Goal: Information Seeking & Learning: Find specific fact

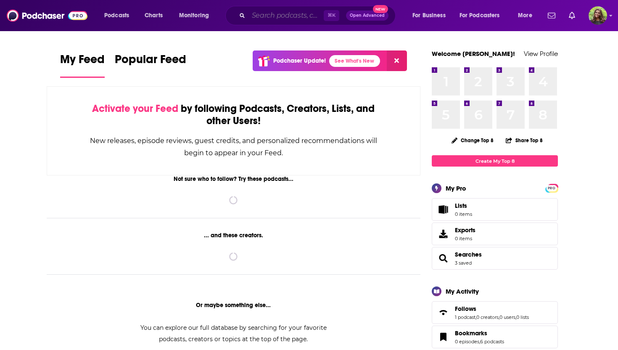
click at [257, 11] on input "Search podcasts, credits, & more..." at bounding box center [285, 15] width 75 height 13
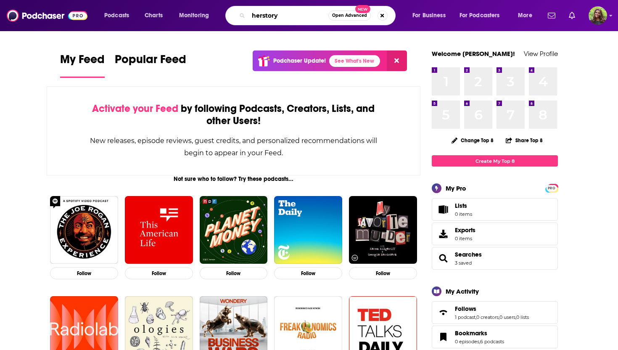
type input "herstory"
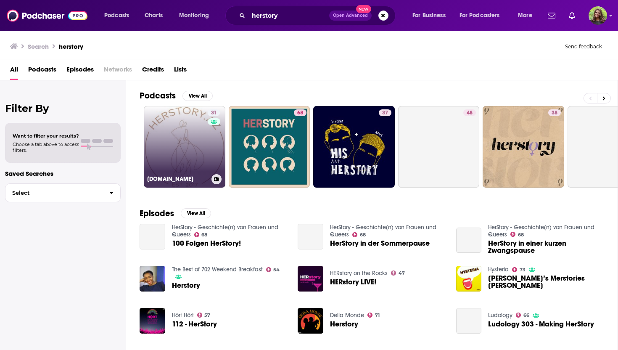
click at [189, 134] on link "31 [DOMAIN_NAME]" at bounding box center [185, 147] width 82 height 82
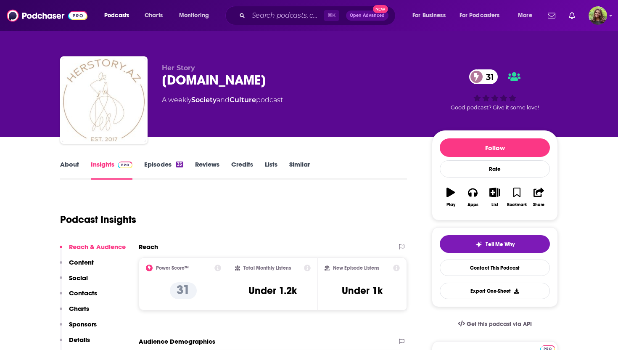
click at [66, 162] on link "About" at bounding box center [69, 169] width 19 height 19
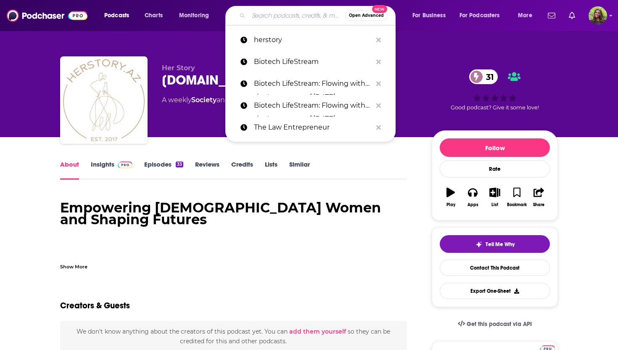
click at [274, 18] on input "Search podcasts, credits, & more..." at bounding box center [296, 15] width 97 height 13
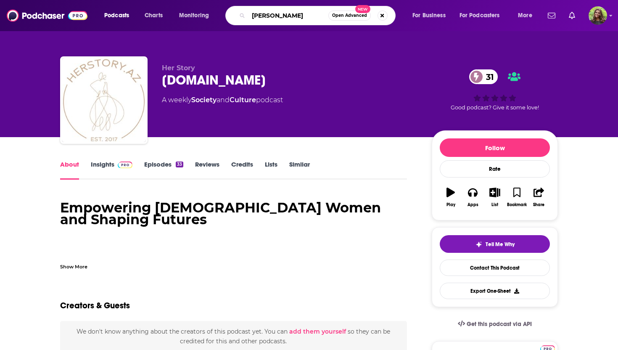
type input "[PERSON_NAME]"
